Goal: Task Accomplishment & Management: Use online tool/utility

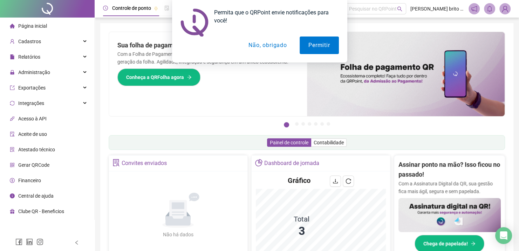
click at [274, 46] on button "Não, obrigado" at bounding box center [268, 45] width 56 height 18
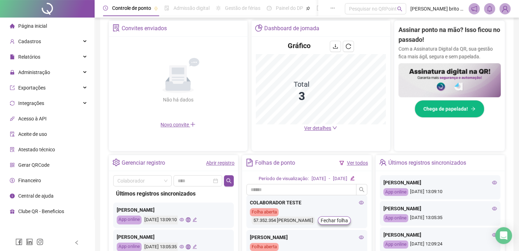
scroll to position [205, 0]
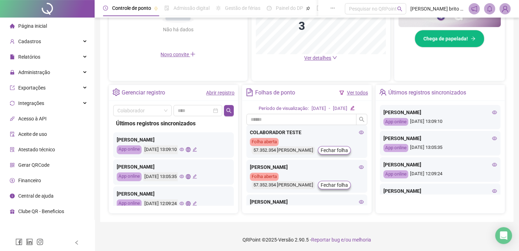
click at [349, 93] on link "Ver todos" at bounding box center [357, 93] width 21 height 6
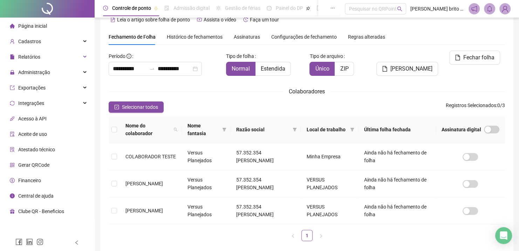
scroll to position [18, 0]
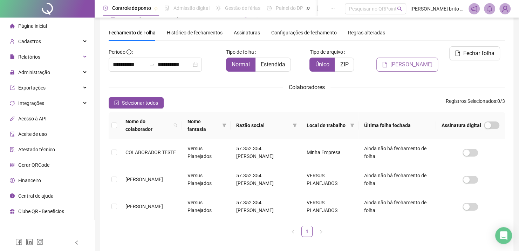
click at [407, 60] on span "[PERSON_NAME]" at bounding box center [411, 64] width 42 height 8
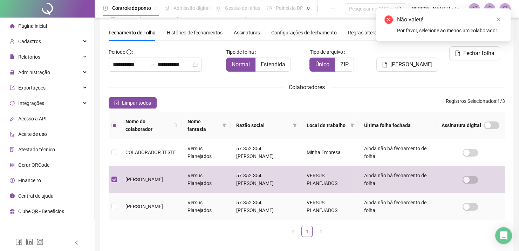
click at [119, 211] on td at bounding box center [114, 206] width 11 height 27
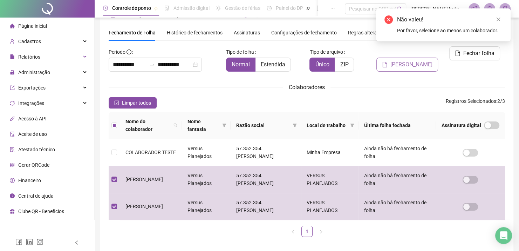
click at [414, 60] on span "[PERSON_NAME]" at bounding box center [411, 64] width 42 height 8
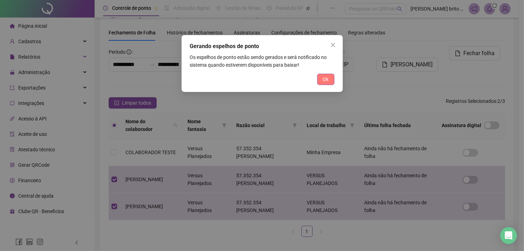
click at [330, 82] on button "Ok" at bounding box center [325, 79] width 17 height 11
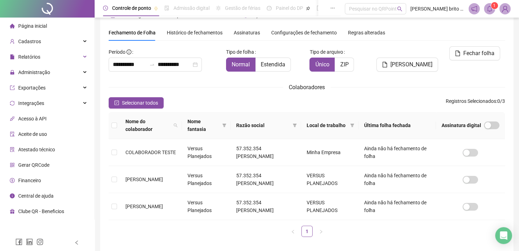
click at [436, 224] on div "Nome do colaborador Nome fantasia Razão social Local de trabalho Última folha f…" at bounding box center [307, 174] width 396 height 125
click at [192, 35] on span "Histórico de fechamentos" at bounding box center [195, 33] width 56 height 6
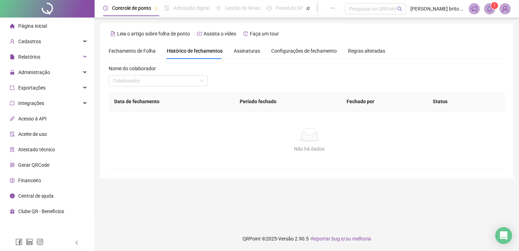
scroll to position [0, 0]
click at [245, 52] on span "Assinaturas" at bounding box center [247, 50] width 26 height 5
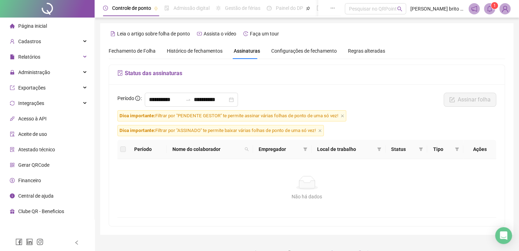
click at [289, 51] on span "Configurações de fechamento" at bounding box center [304, 50] width 66 height 5
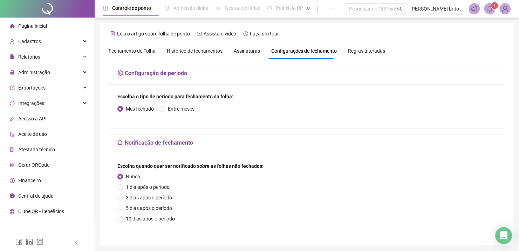
click at [368, 52] on span "Regras alteradas" at bounding box center [366, 50] width 37 height 5
click at [82, 58] on div "Relatórios" at bounding box center [46, 57] width 91 height 14
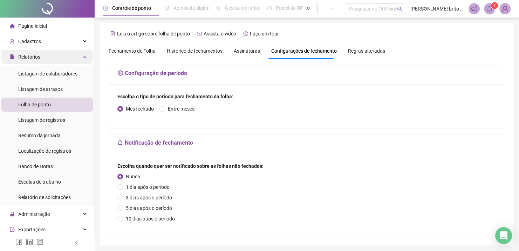
click at [76, 59] on div "Relatórios" at bounding box center [46, 57] width 91 height 14
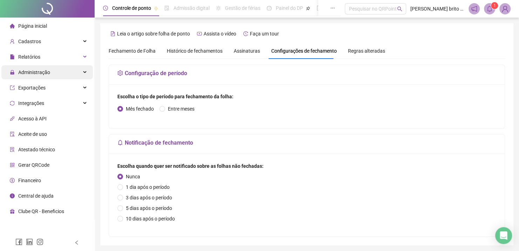
click at [80, 71] on div "Administração" at bounding box center [46, 72] width 91 height 14
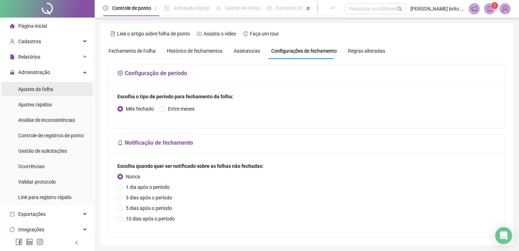
click at [49, 88] on span "Ajustes da folha" at bounding box center [35, 89] width 35 height 6
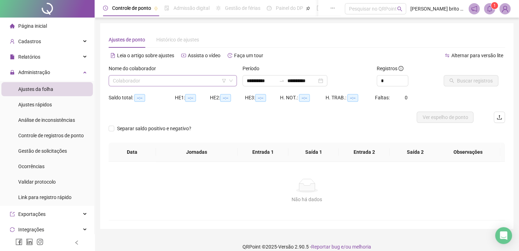
type input "**********"
click at [234, 80] on div "Colaborador" at bounding box center [173, 80] width 128 height 11
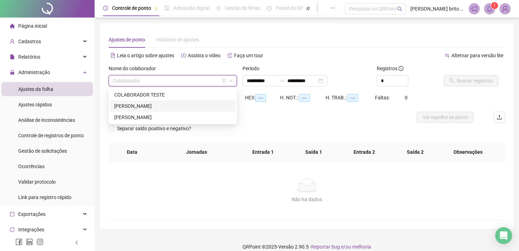
click at [164, 103] on div "[PERSON_NAME]" at bounding box center [172, 106] width 117 height 8
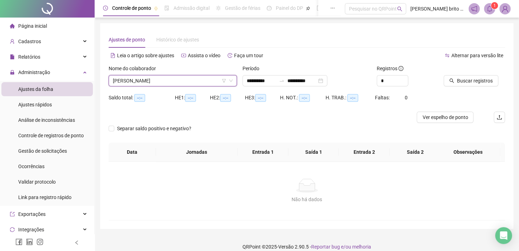
click at [244, 124] on div "Separar saldo positivo e negativo?" at bounding box center [307, 133] width 396 height 20
click at [466, 82] on span "Buscar registros" at bounding box center [475, 81] width 36 height 8
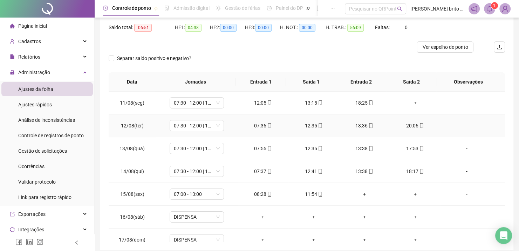
scroll to position [99, 0]
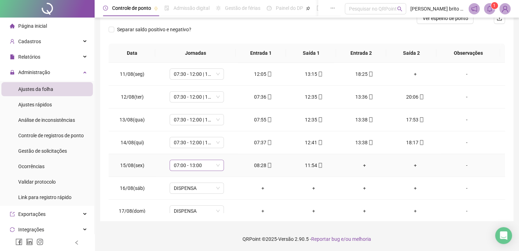
click at [217, 164] on span "07:00 - 13:00" at bounding box center [197, 165] width 46 height 11
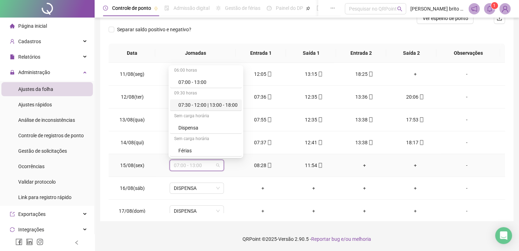
scroll to position [0, 0]
click at [343, 160] on td "+" at bounding box center [364, 165] width 51 height 23
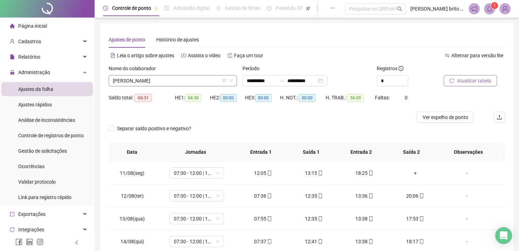
click at [229, 82] on icon "down" at bounding box center [231, 80] width 4 height 4
click at [231, 81] on icon "down" at bounding box center [231, 81] width 4 height 2
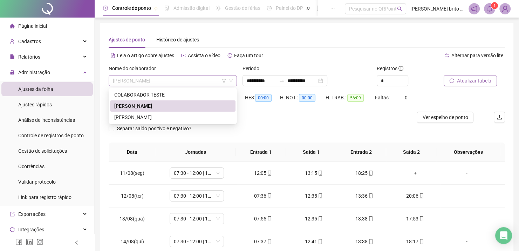
click at [207, 82] on span "[PERSON_NAME]" at bounding box center [173, 80] width 120 height 11
click at [185, 117] on div "[PERSON_NAME]" at bounding box center [172, 117] width 117 height 8
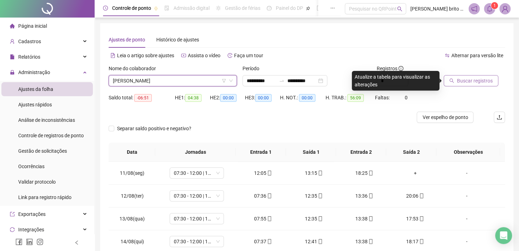
click at [478, 81] on span "Buscar registros" at bounding box center [475, 81] width 36 height 8
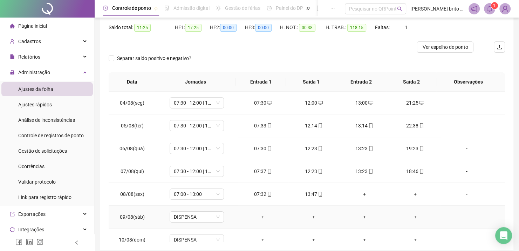
scroll to position [175, 0]
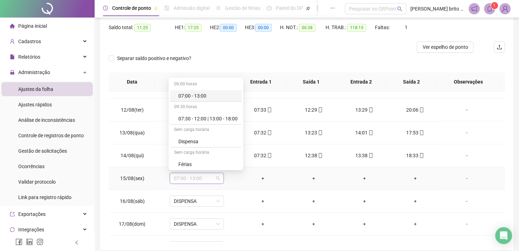
click at [218, 178] on span "07:00 - 13:00" at bounding box center [197, 178] width 46 height 11
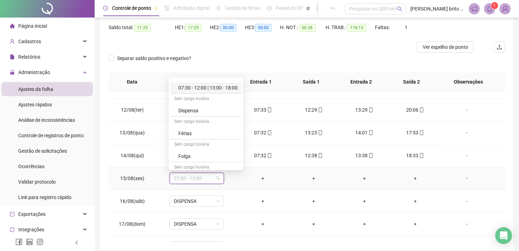
scroll to position [0, 0]
